Goal: Task Accomplishment & Management: Complete application form

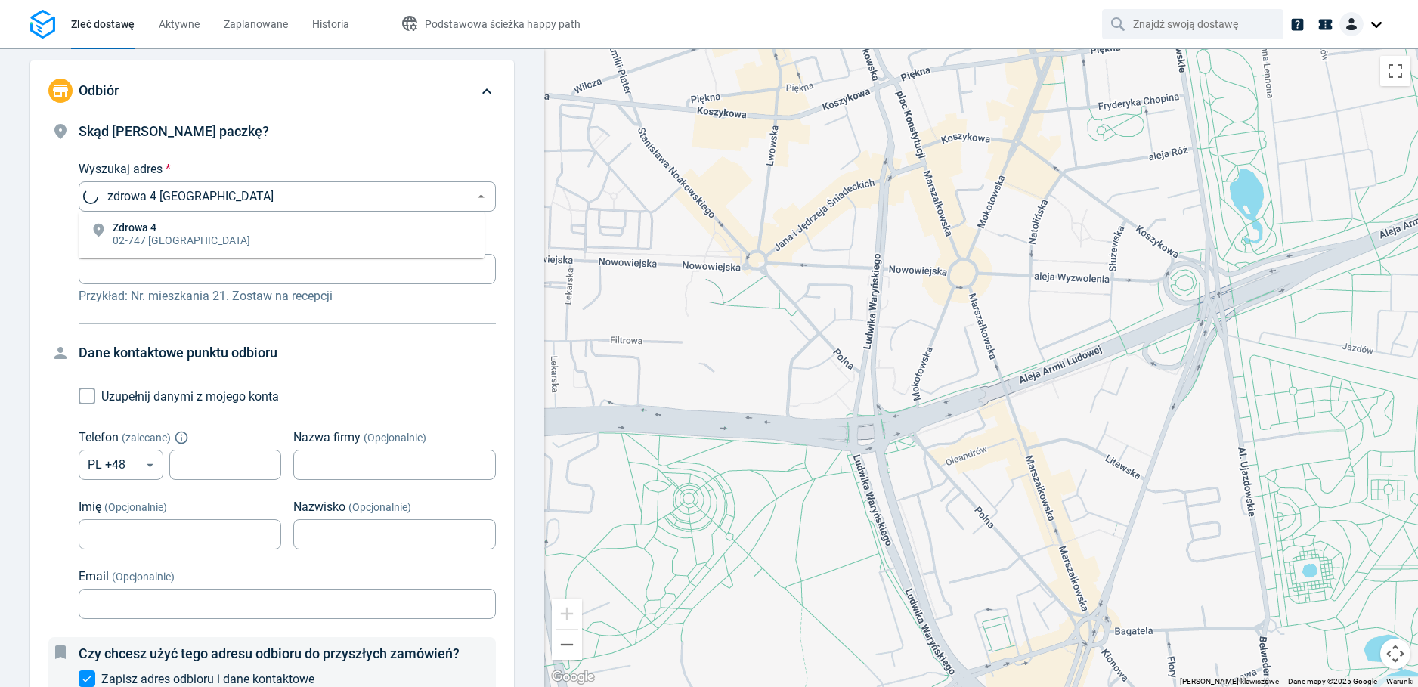
type input "zdrowa 4 [GEOGRAPHIC_DATA]"
click at [200, 197] on input "zdrowa 4 [GEOGRAPHIC_DATA]" at bounding box center [284, 196] width 364 height 21
click at [200, 196] on input "zdrowa 4 [GEOGRAPHIC_DATA]" at bounding box center [284, 196] width 364 height 21
click at [301, 189] on input "Wyszukaj adres *" at bounding box center [284, 196] width 364 height 21
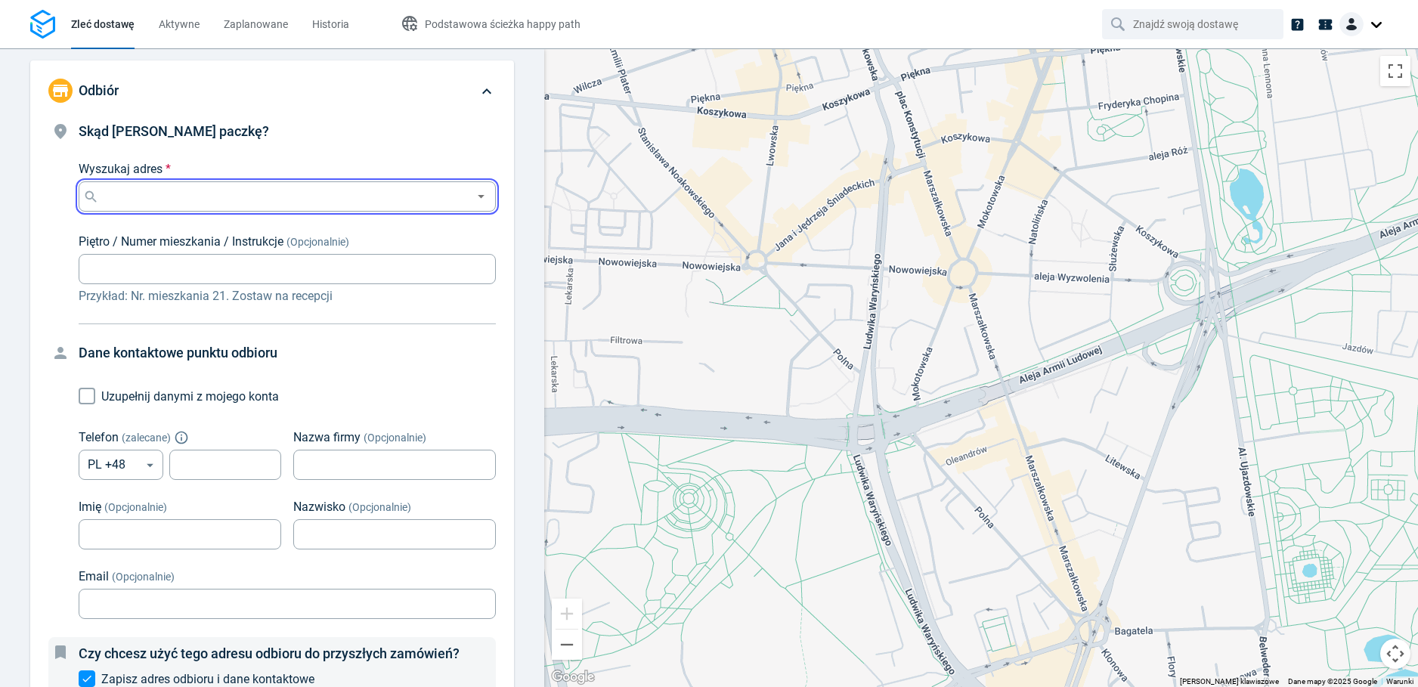
click at [301, 189] on input "Wyszukaj adres *" at bounding box center [284, 196] width 364 height 21
paste input "[STREET_ADDRESS]"
click at [312, 200] on input "[STREET_ADDRESS]" at bounding box center [284, 196] width 364 height 21
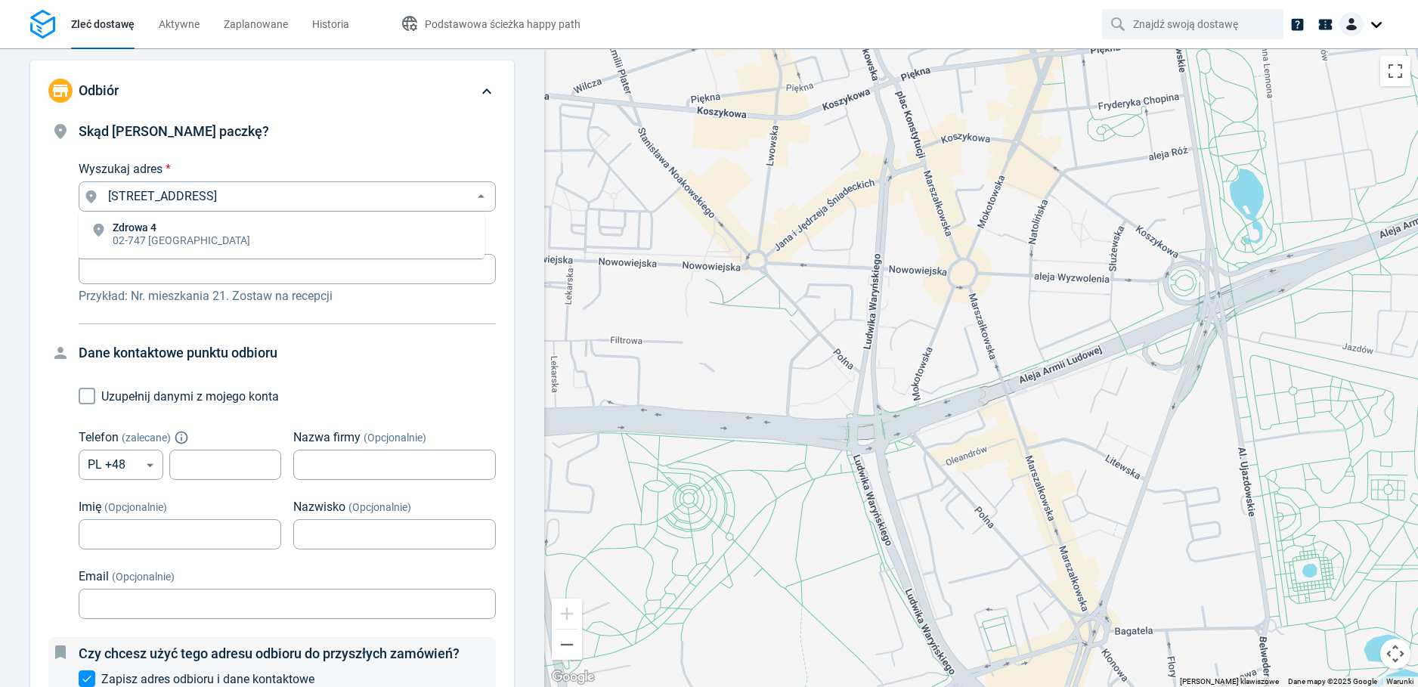
type input "[STREET_ADDRESS]"
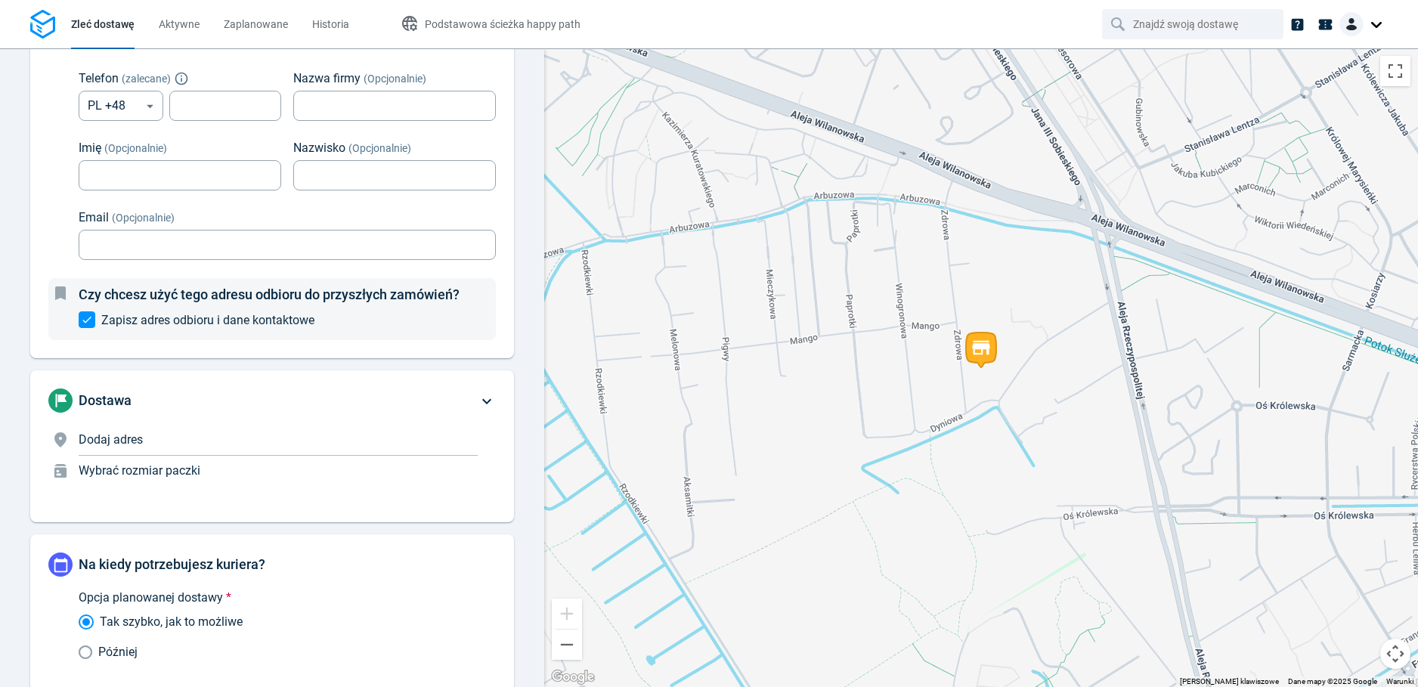
scroll to position [363, 0]
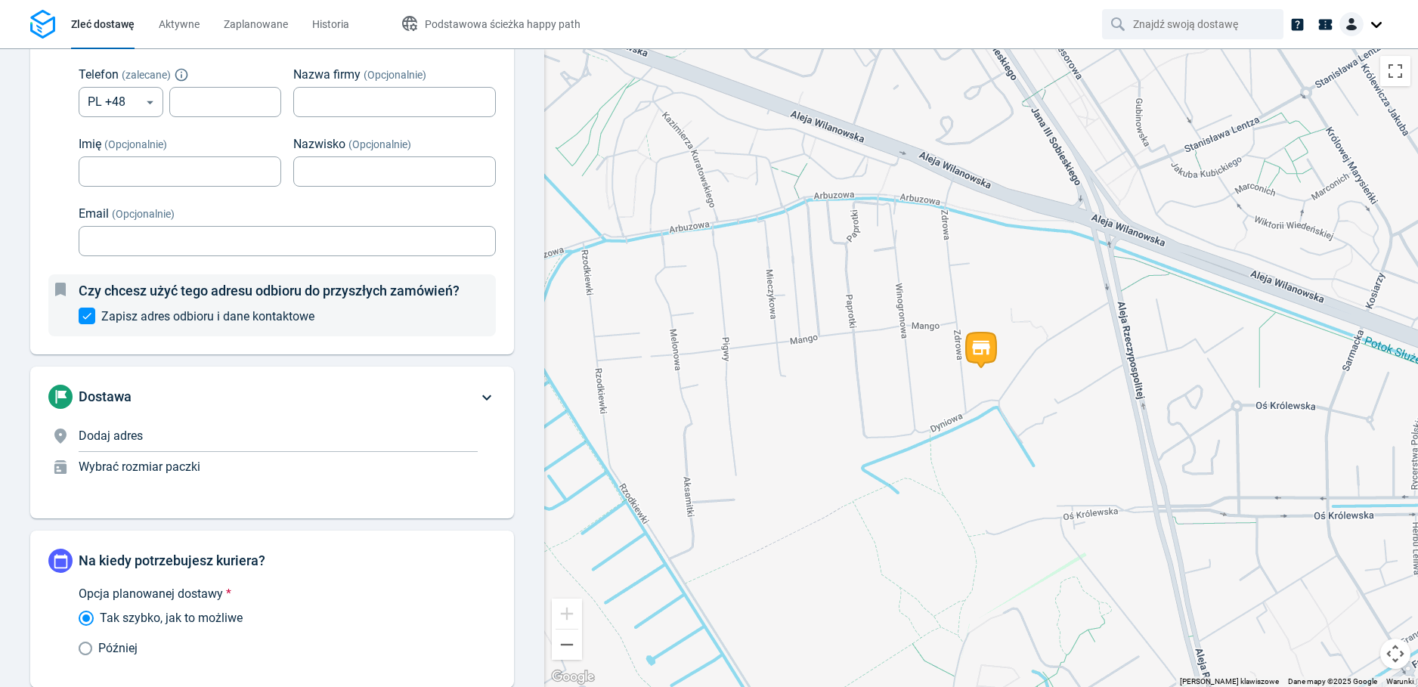
click at [225, 431] on p "Dodaj adres" at bounding box center [278, 436] width 399 height 18
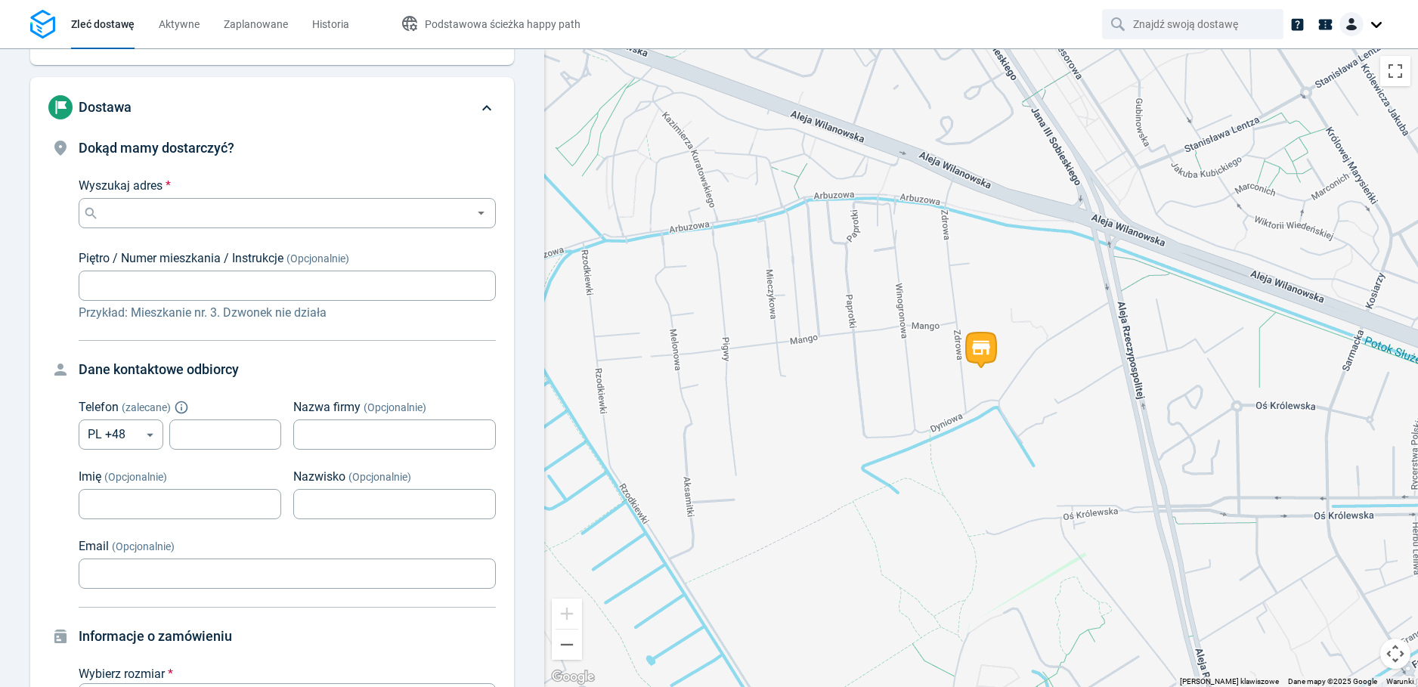
scroll to position [115, 0]
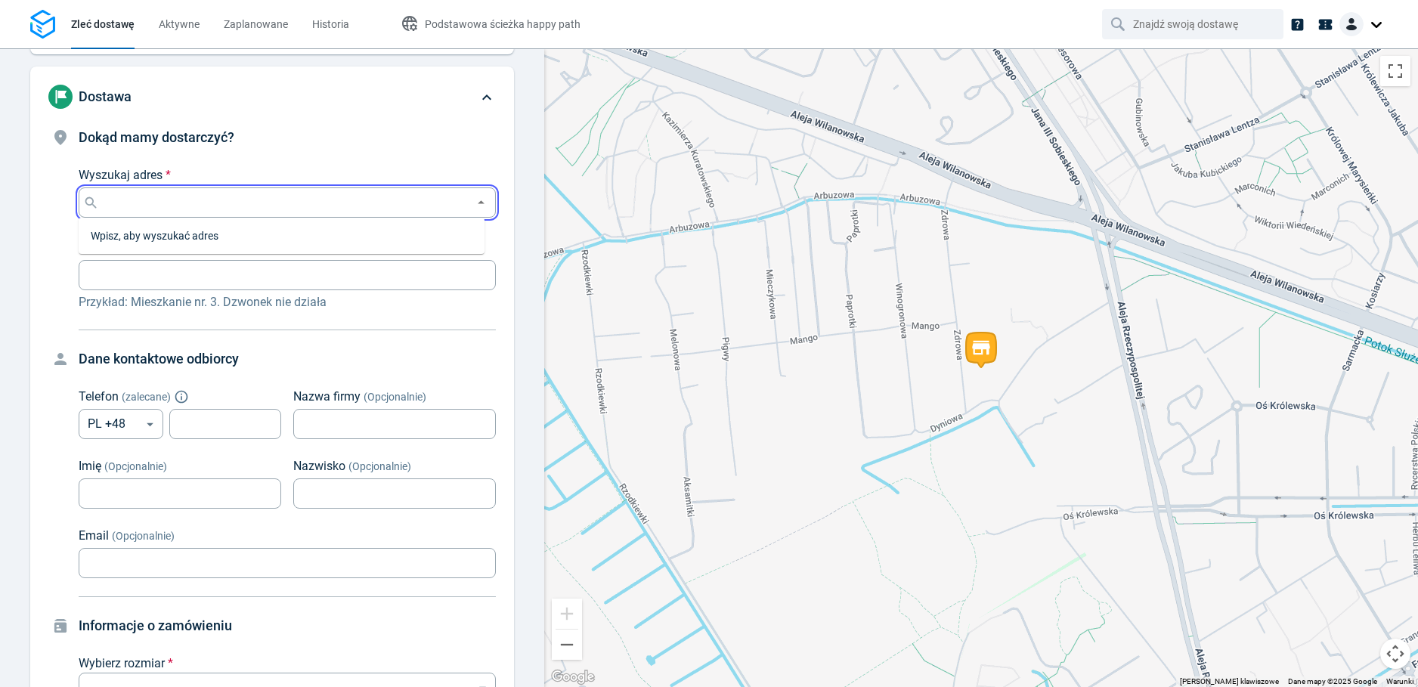
click at [209, 203] on input "Wyszukaj adres *" at bounding box center [284, 202] width 364 height 21
click at [202, 210] on input "Wyszukaj adres *" at bounding box center [284, 202] width 364 height 21
click at [329, 194] on input "Wyszukaj adres *" at bounding box center [284, 202] width 364 height 21
click at [329, 154] on div "Dokąd mamy dostarczyć? Wyszukaj adres * Wyszukaj adres * Piętro / Numer mieszka…" at bounding box center [287, 219] width 417 height 184
click at [320, 190] on div "Wyszukaj adres *" at bounding box center [287, 203] width 417 height 30
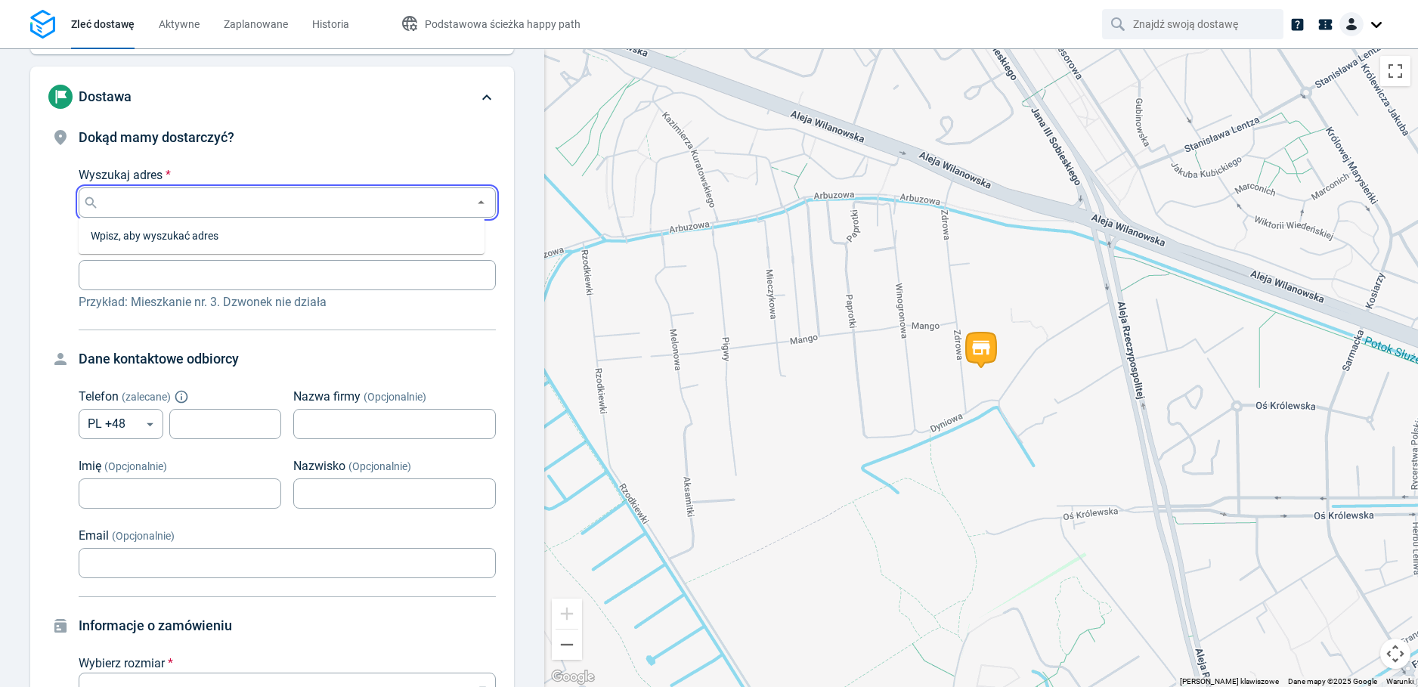
click at [319, 204] on input "Wyszukaj adres *" at bounding box center [284, 202] width 364 height 21
click at [316, 202] on input "Wyszukaj adres *" at bounding box center [284, 202] width 364 height 21
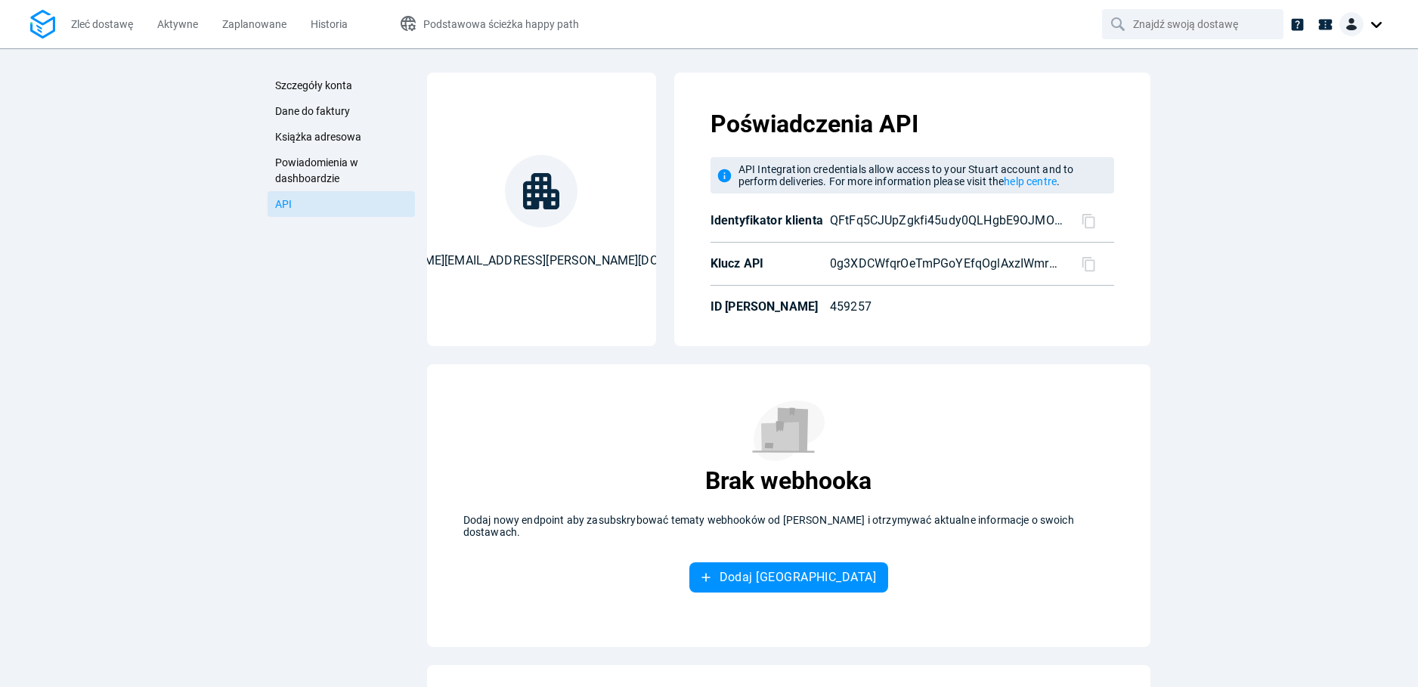
click at [1087, 219] on icon at bounding box center [1089, 221] width 16 height 16
click at [1074, 265] on div at bounding box center [1091, 264] width 45 height 16
click at [1081, 264] on icon at bounding box center [1089, 264] width 16 height 16
